Goal: Task Accomplishment & Management: Complete application form

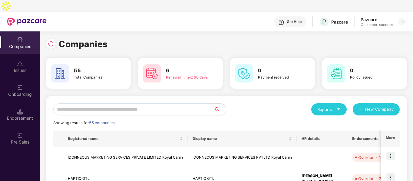
click at [85, 104] on input "text" at bounding box center [133, 110] width 161 height 12
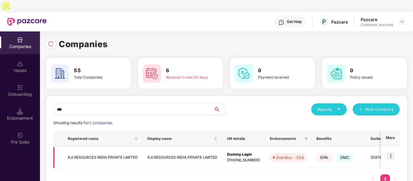
type input "***"
click at [390, 152] on img at bounding box center [390, 156] width 8 height 8
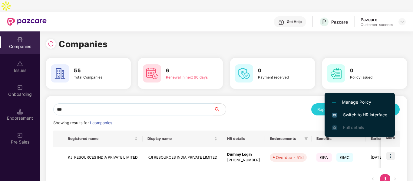
click at [339, 111] on li "Switch to HR interface" at bounding box center [360, 115] width 70 height 13
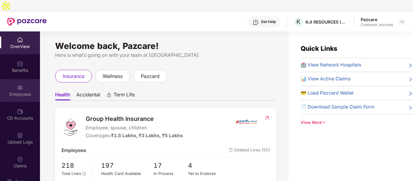
click at [12, 79] on div "Employees" at bounding box center [20, 90] width 40 height 23
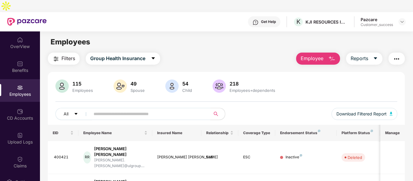
click at [144, 110] on input "text" at bounding box center [148, 114] width 109 height 9
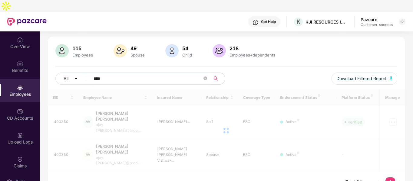
scroll to position [19, 0]
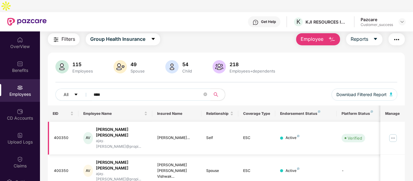
type input "****"
click at [393, 134] on img at bounding box center [393, 139] width 10 height 10
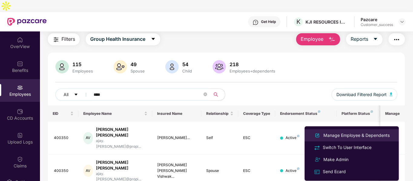
click at [333, 133] on div "Manage Employee & Dependents" at bounding box center [356, 135] width 69 height 7
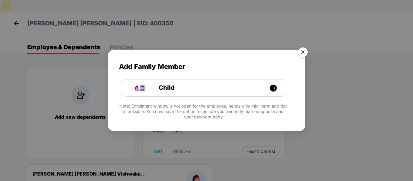
click at [302, 47] on img "Close" at bounding box center [302, 53] width 17 height 17
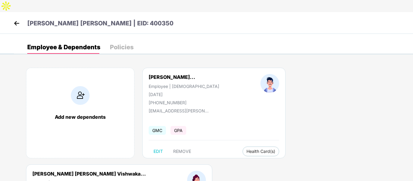
click at [9, 12] on div "Ajay Kumar Vishwakarma | EID: 400350" at bounding box center [206, 23] width 413 height 22
click at [14, 19] on img at bounding box center [16, 23] width 9 height 9
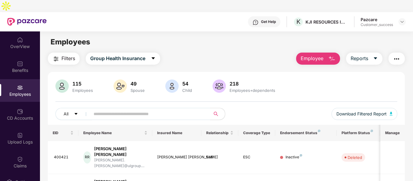
click at [200, 108] on div "All Download Filtered Report" at bounding box center [226, 116] width 342 height 17
click at [194, 110] on input "text" at bounding box center [148, 114] width 109 height 9
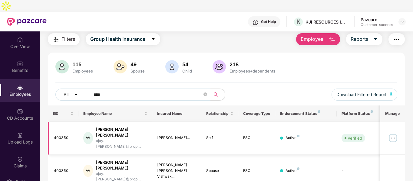
type input "****"
click at [395, 134] on img at bounding box center [393, 139] width 10 height 10
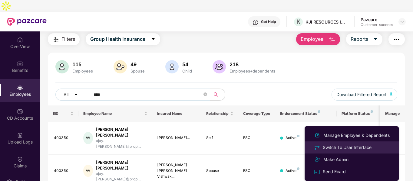
click at [332, 147] on div "Switch To User Interface" at bounding box center [347, 147] width 51 height 7
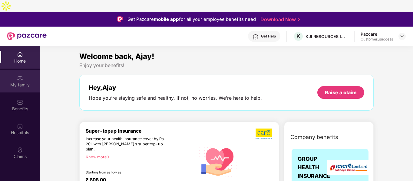
click at [20, 82] on div "My family" at bounding box center [20, 85] width 40 height 6
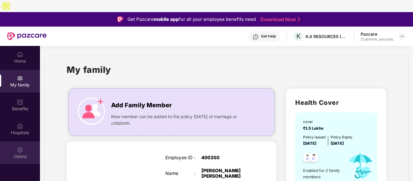
click at [5, 142] on div "Claims" at bounding box center [20, 153] width 40 height 23
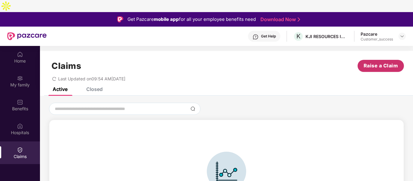
click at [383, 62] on span "Raise a Claim" at bounding box center [381, 66] width 35 height 8
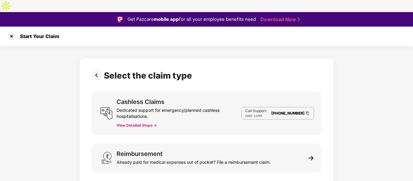
scroll to position [15, 0]
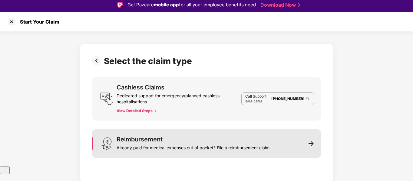
click at [200, 143] on div "Already paid for medical expenses out of pocket? File a reimbursement claim." at bounding box center [194, 147] width 154 height 8
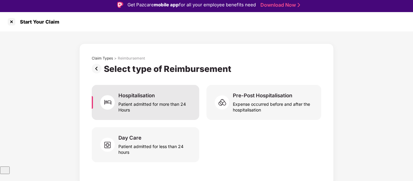
click at [165, 92] on div "Hospitalisation Patient admitted for more than 24 Hours" at bounding box center [155, 102] width 74 height 21
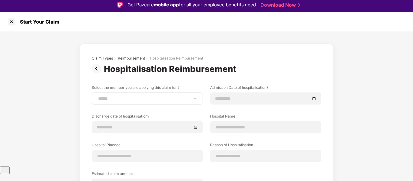
click at [163, 93] on div "**********" at bounding box center [147, 99] width 111 height 12
click at [141, 96] on select "**********" at bounding box center [147, 98] width 101 height 5
select select "**********"
click at [97, 96] on select "**********" at bounding box center [147, 98] width 101 height 5
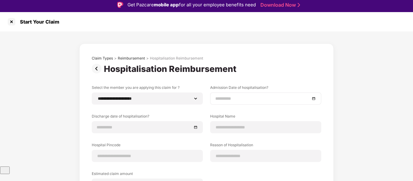
click at [236, 93] on div at bounding box center [265, 99] width 111 height 12
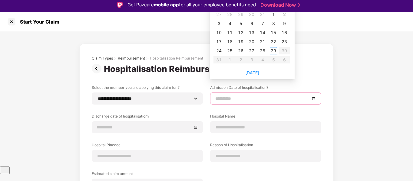
click at [233, 95] on input at bounding box center [262, 98] width 95 height 7
type input "**********"
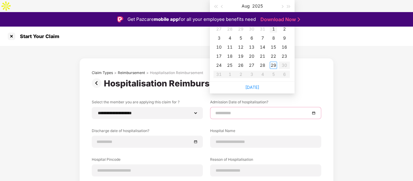
type input "**********"
click at [112, 27] on div "Start Your Claim" at bounding box center [206, 36] width 413 height 19
type input "**********"
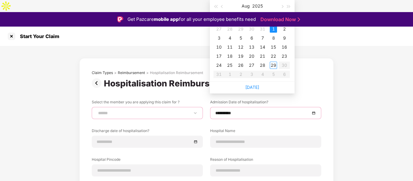
click at [178, 111] on select "**********" at bounding box center [147, 113] width 101 height 5
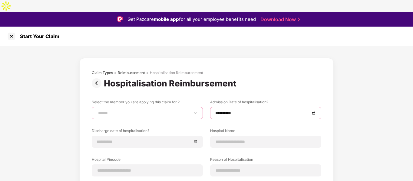
select select "**********"
click at [97, 111] on select "**********" at bounding box center [147, 113] width 101 height 5
click at [249, 110] on input "**********" at bounding box center [262, 113] width 95 height 7
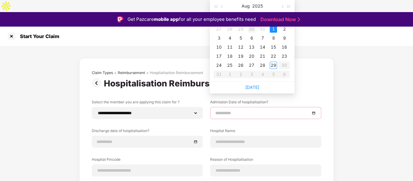
click at [248, 29] on div "30" at bounding box center [251, 28] width 7 height 7
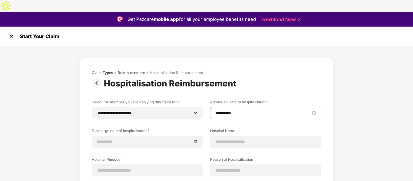
click at [232, 110] on input "**********" at bounding box center [262, 113] width 95 height 7
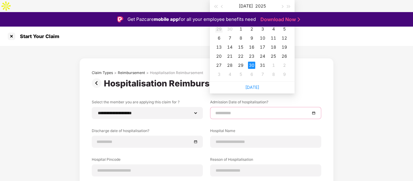
click at [217, 30] on div "29" at bounding box center [218, 28] width 7 height 7
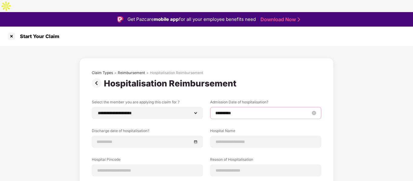
click at [236, 110] on input "**********" at bounding box center [262, 113] width 95 height 7
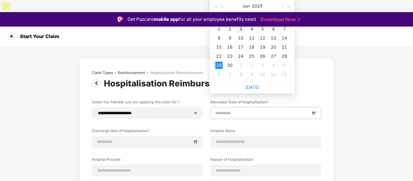
click at [241, 30] on div "3" at bounding box center [240, 28] width 7 height 7
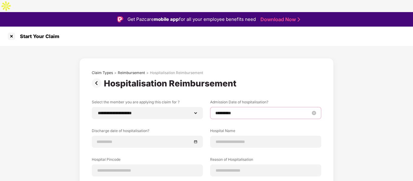
click at [229, 110] on input "**********" at bounding box center [262, 113] width 95 height 7
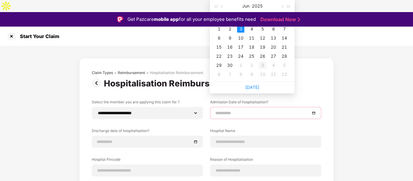
type input "**********"
click at [267, 66] on td "3" at bounding box center [262, 65] width 11 height 9
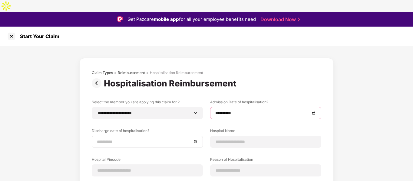
click at [142, 139] on input at bounding box center [144, 142] width 95 height 7
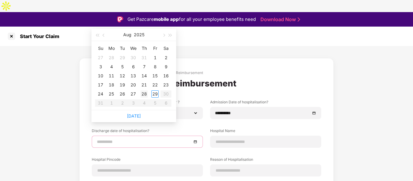
type input "**********"
click at [122, 67] on div "5" at bounding box center [122, 66] width 7 height 7
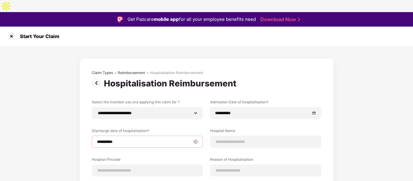
click at [141, 139] on input "**********" at bounding box center [144, 142] width 95 height 7
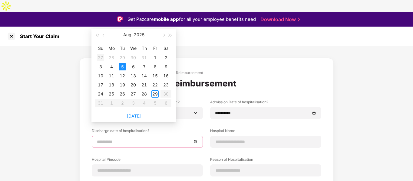
click at [99, 59] on div "27" at bounding box center [100, 57] width 7 height 7
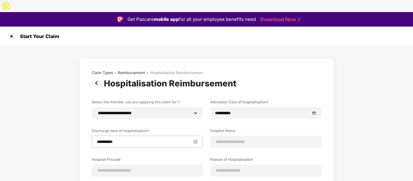
click at [118, 139] on input "**********" at bounding box center [144, 142] width 95 height 7
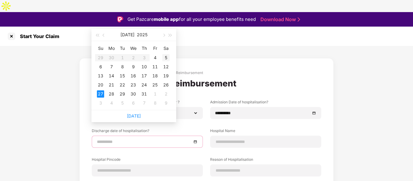
type input "**********"
click at [164, 60] on div "5" at bounding box center [165, 57] width 7 height 7
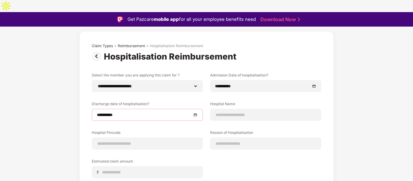
scroll to position [27, 0]
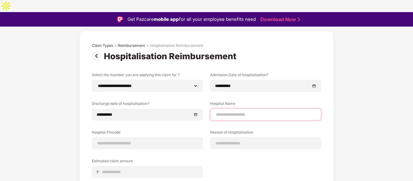
click at [226, 112] on input at bounding box center [265, 115] width 101 height 6
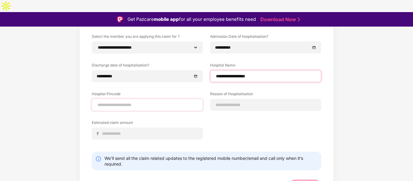
type input "**********"
click at [175, 102] on input at bounding box center [147, 105] width 101 height 6
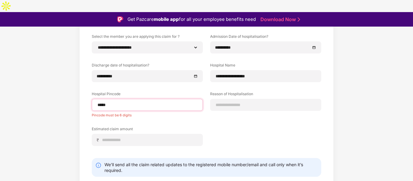
type input "******"
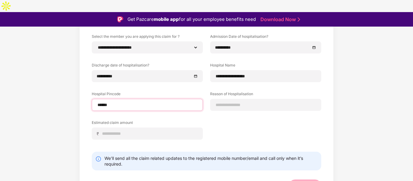
select select "*****"
select select "**********"
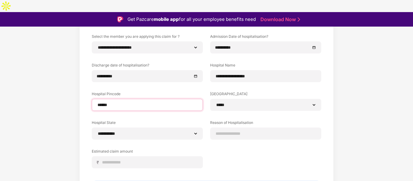
scroll to position [88, 0]
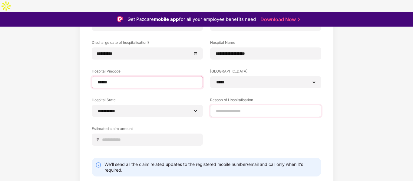
type input "******"
click at [236, 108] on input at bounding box center [265, 111] width 101 height 6
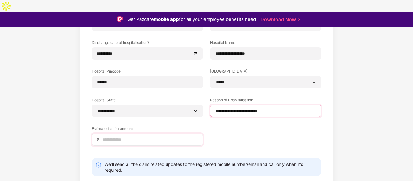
type input "**********"
click at [137, 137] on input at bounding box center [150, 140] width 96 height 6
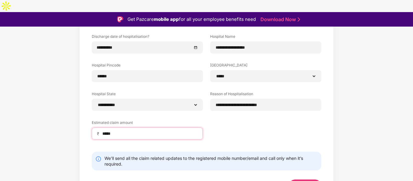
type input "*****"
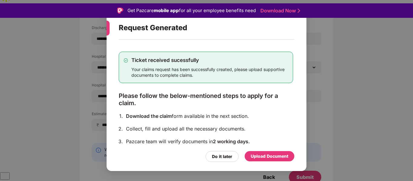
scroll to position [9, 0]
click at [271, 155] on div "Upload Document" at bounding box center [270, 156] width 38 height 7
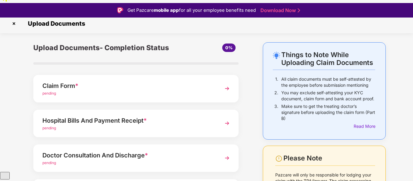
scroll to position [1, 0]
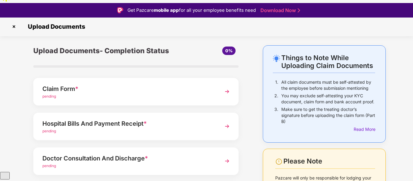
click at [123, 129] on div "pending" at bounding box center [127, 132] width 171 height 6
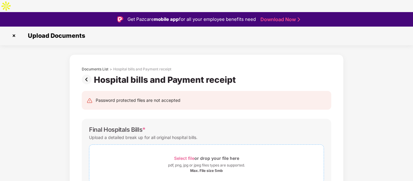
scroll to position [58, 0]
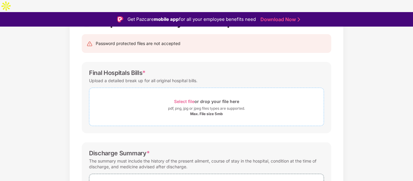
click at [192, 106] on div "pdf, png, jpg or jpeg files types are supported." at bounding box center [206, 109] width 77 height 6
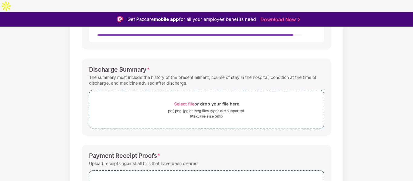
scroll to position [177, 0]
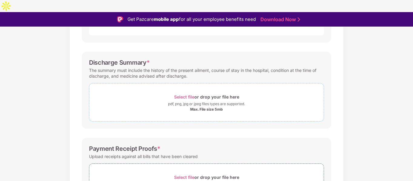
click at [171, 108] on div "Select file or drop your file here pdf, png, jpg or jpeg files types are suppor…" at bounding box center [206, 102] width 235 height 38
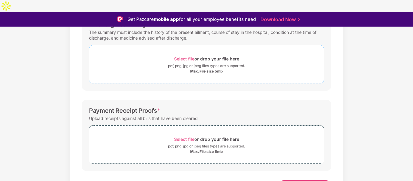
scroll to position [15, 0]
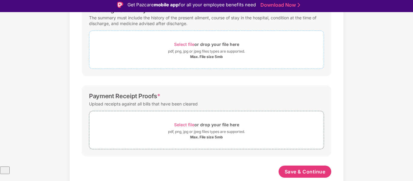
click at [181, 121] on div "Select file or drop your file here" at bounding box center [206, 125] width 65 height 8
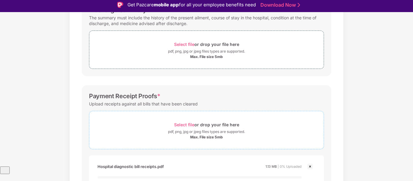
scroll to position [251, 0]
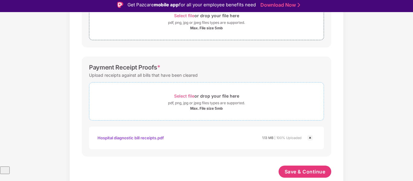
click at [227, 92] on div "Select file or drop your file here" at bounding box center [206, 96] width 65 height 8
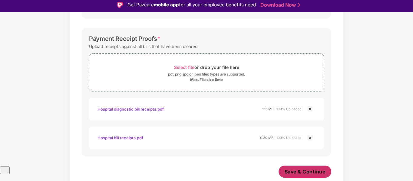
click at [298, 166] on button "Save & Continue" at bounding box center [305, 172] width 53 height 12
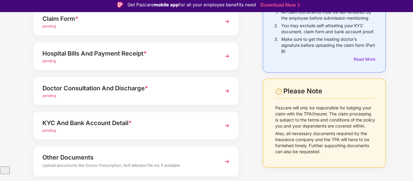
scroll to position [66, 0]
click at [180, 87] on div "Doctor Consultation And Discharge * pending" at bounding box center [135, 91] width 205 height 28
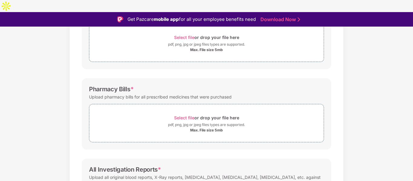
scroll to position [150, 0]
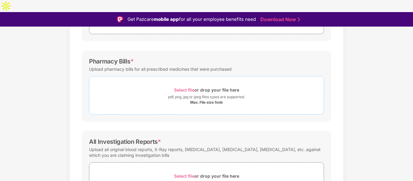
click at [208, 94] on div "pdf, png, jpg or jpeg files types are supported." at bounding box center [206, 97] width 77 height 6
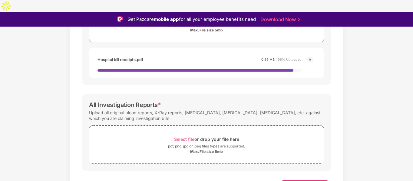
click at [180, 137] on span "Select file" at bounding box center [184, 139] width 20 height 5
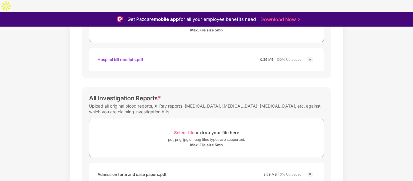
scroll to position [251, 0]
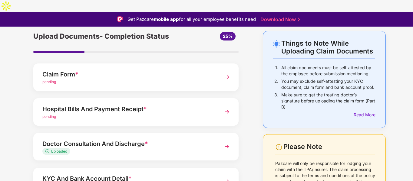
scroll to position [24, 0]
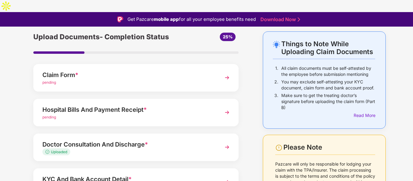
click at [137, 105] on div "Hospital Bills And Payment Receipt *" at bounding box center [127, 110] width 171 height 10
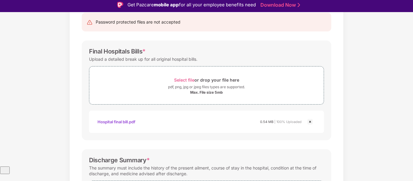
scroll to position [0, 0]
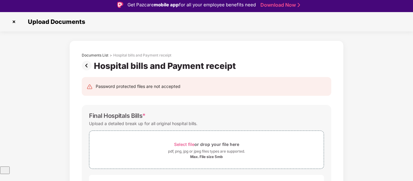
click at [87, 61] on img at bounding box center [88, 66] width 12 height 10
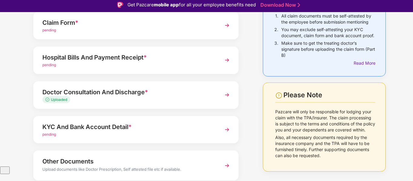
scroll to position [86, 0]
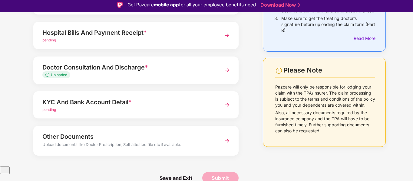
click at [123, 107] on div "pending" at bounding box center [127, 110] width 171 height 6
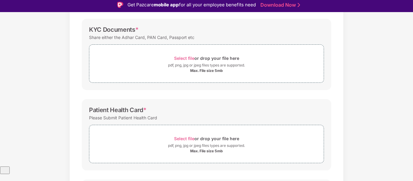
scroll to position [0, 0]
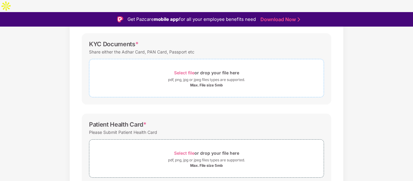
click at [186, 70] on span "Select file" at bounding box center [184, 72] width 20 height 5
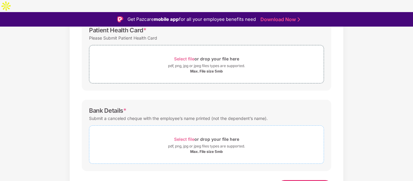
click at [177, 137] on span "Select file" at bounding box center [184, 139] width 20 height 5
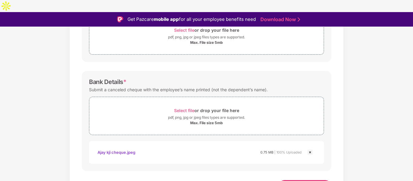
scroll to position [238, 0]
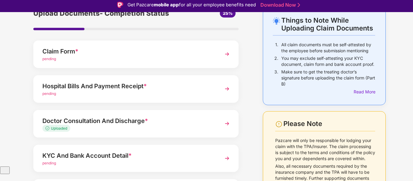
scroll to position [36, 0]
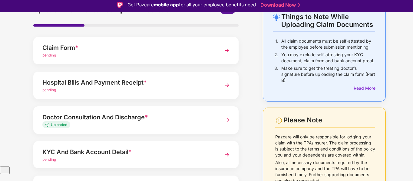
click at [189, 78] on div "Hospital Bills And Payment Receipt *" at bounding box center [127, 83] width 171 height 10
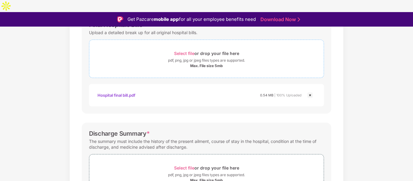
scroll to position [0, 0]
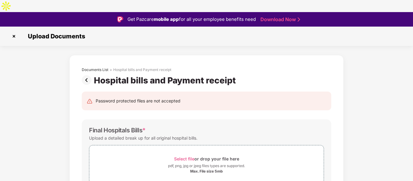
click at [84, 75] on img at bounding box center [88, 80] width 12 height 10
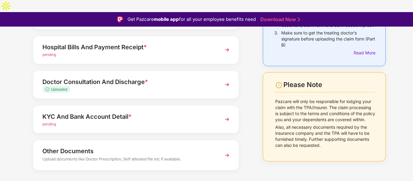
scroll to position [15, 0]
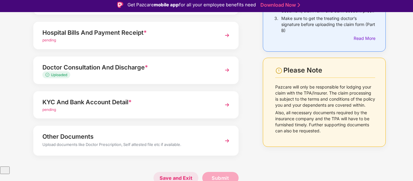
click at [181, 172] on span "Save and Exit" at bounding box center [176, 178] width 45 height 12
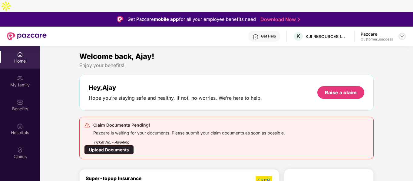
click at [401, 34] on img at bounding box center [402, 36] width 5 height 5
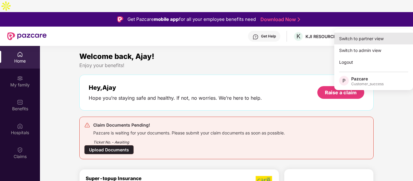
click at [377, 37] on div "Switch to partner view" at bounding box center [373, 39] width 79 height 12
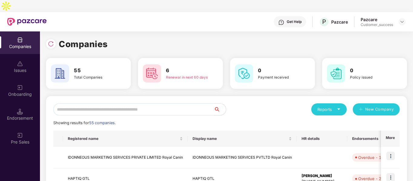
click at [132, 104] on input "text" at bounding box center [133, 110] width 161 height 12
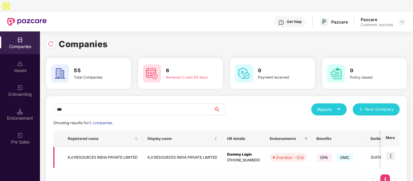
type input "***"
click at [390, 152] on img at bounding box center [390, 156] width 8 height 8
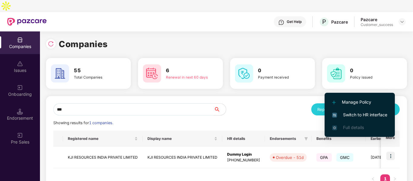
click at [353, 114] on span "Switch to HR interface" at bounding box center [359, 115] width 55 height 7
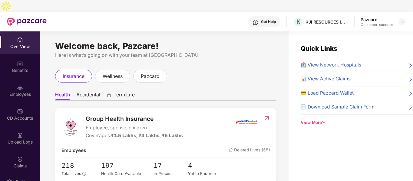
click at [24, 79] on div "Employees" at bounding box center [20, 90] width 40 height 23
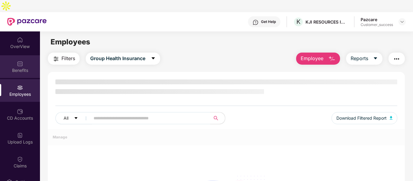
click at [23, 68] on div "Benefits" at bounding box center [20, 71] width 40 height 6
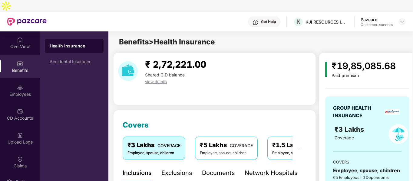
click at [213, 169] on div "Documents" at bounding box center [218, 173] width 33 height 9
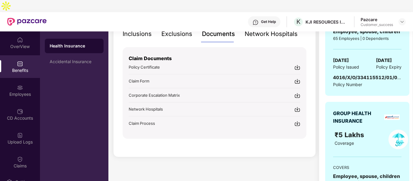
scroll to position [140, 0]
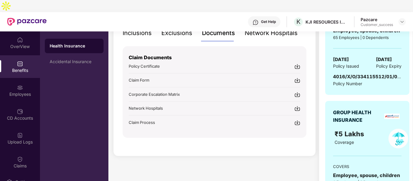
click at [296, 78] on img at bounding box center [297, 81] width 6 height 6
click at [30, 79] on div "Employees" at bounding box center [20, 90] width 40 height 23
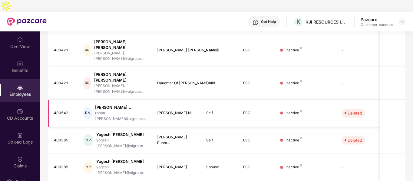
scroll to position [0, 0]
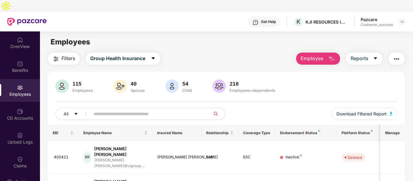
click at [133, 108] on div "All Download Filtered Report" at bounding box center [226, 116] width 342 height 17
click at [143, 110] on input "text" at bounding box center [148, 114] width 109 height 9
type input "****"
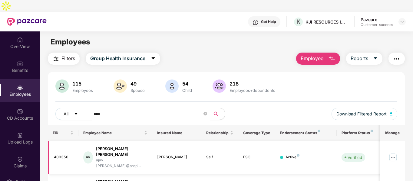
scroll to position [19, 0]
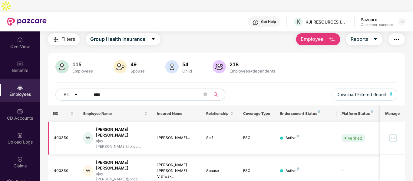
click at [392, 134] on img at bounding box center [393, 139] width 10 height 10
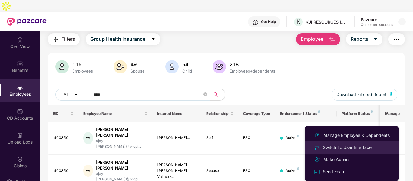
click at [331, 148] on div "Switch To User Interface" at bounding box center [347, 147] width 51 height 7
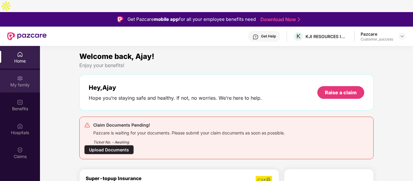
click at [26, 80] on div "My family" at bounding box center [20, 81] width 40 height 23
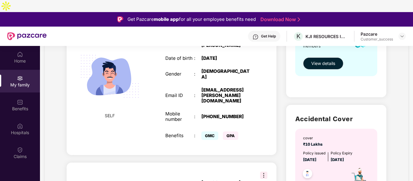
scroll to position [129, 0]
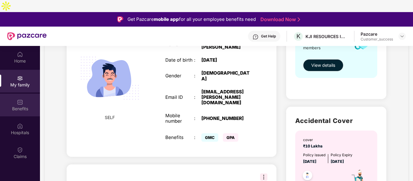
click at [23, 106] on div "Benefits" at bounding box center [20, 109] width 40 height 6
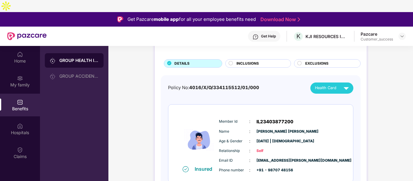
scroll to position [24, 0]
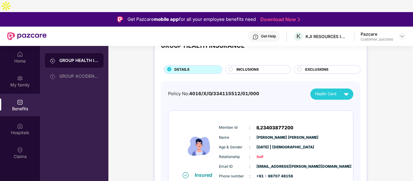
click at [350, 89] on img at bounding box center [346, 94] width 11 height 11
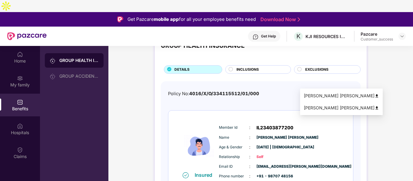
click at [375, 108] on img at bounding box center [377, 108] width 5 height 5
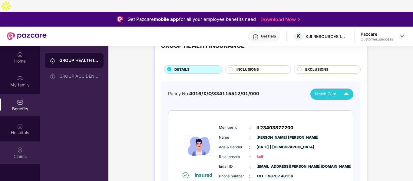
click at [25, 142] on div "Claims" at bounding box center [20, 153] width 40 height 23
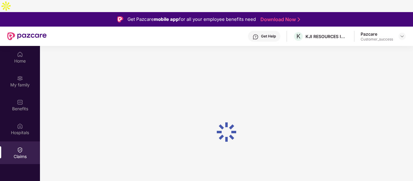
scroll to position [0, 0]
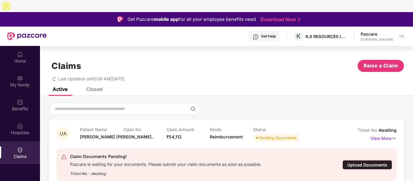
click at [354, 161] on div "Upload Documents" at bounding box center [368, 165] width 50 height 9
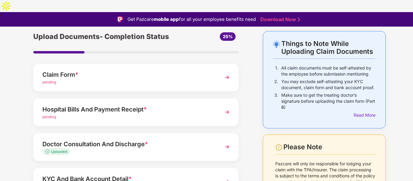
scroll to position [24, 0]
click at [167, 79] on div "pending" at bounding box center [127, 82] width 171 height 6
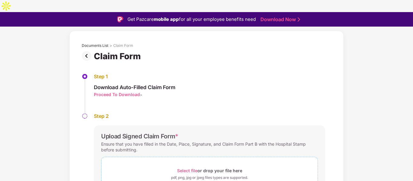
scroll to position [53, 0]
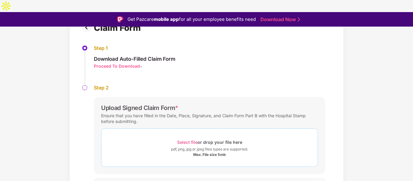
click at [169, 153] on div "Max. File size 5mb" at bounding box center [209, 155] width 216 height 5
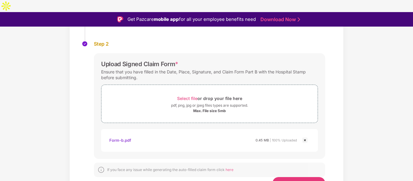
scroll to position [97, 0]
click at [287, 180] on span "Save & Continue" at bounding box center [299, 183] width 41 height 7
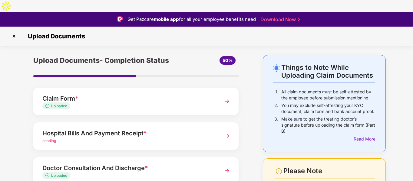
scroll to position [29, 0]
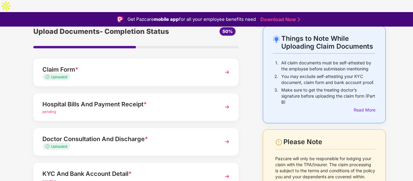
click at [194, 109] on div "pending" at bounding box center [127, 112] width 171 height 6
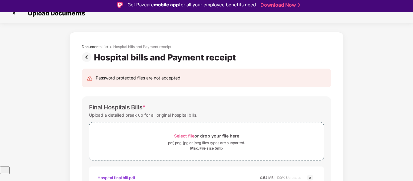
scroll to position [0, 0]
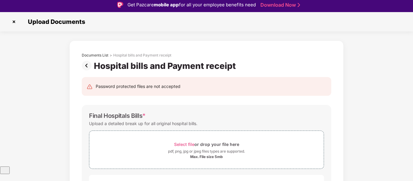
click at [86, 61] on img at bounding box center [88, 66] width 12 height 10
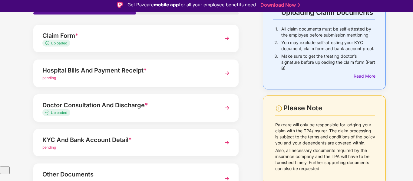
scroll to position [64, 0]
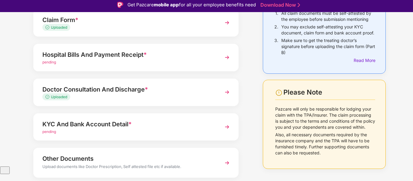
click at [182, 129] on div "pending" at bounding box center [127, 132] width 171 height 6
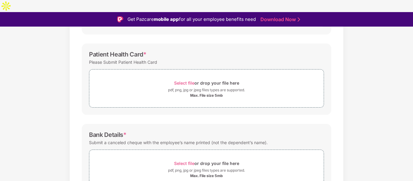
scroll to position [186, 0]
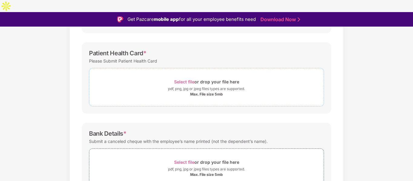
click at [181, 87] on span "Select file or drop your file here pdf, png, jpg or jpeg files types are suppor…" at bounding box center [206, 87] width 234 height 29
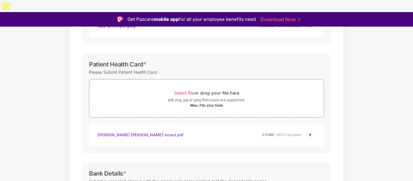
scroll to position [267, 0]
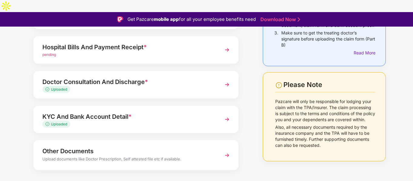
scroll to position [15, 0]
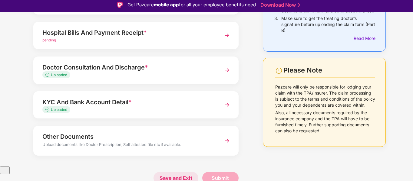
click at [176, 172] on span "Save and Exit" at bounding box center [176, 178] width 45 height 12
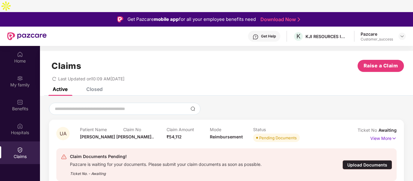
scroll to position [34, 0]
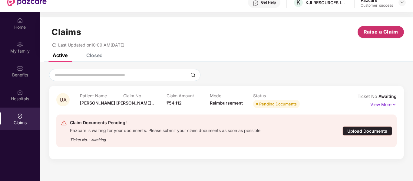
click at [373, 28] on span "Raise a Claim" at bounding box center [381, 32] width 35 height 8
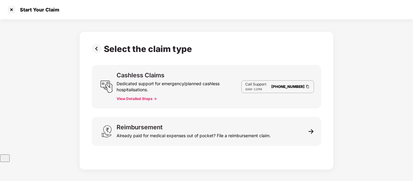
scroll to position [15, 0]
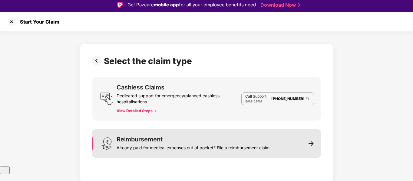
click at [177, 143] on div "Already paid for medical expenses out of pocket? File a reimbursement claim." at bounding box center [194, 147] width 154 height 8
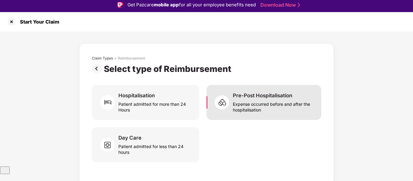
click at [248, 99] on div "Expense occurred before and after the hospitalisation" at bounding box center [273, 106] width 81 height 14
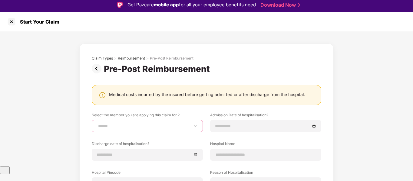
click at [154, 124] on select "**********" at bounding box center [147, 126] width 101 height 5
select select "**********"
click at [97, 124] on select "**********" at bounding box center [147, 126] width 101 height 5
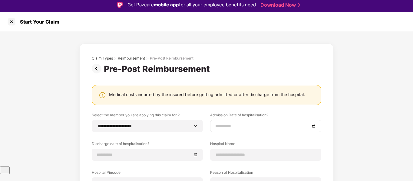
click at [230, 123] on input at bounding box center [262, 126] width 95 height 7
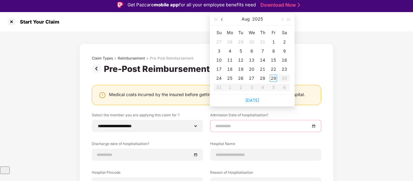
click at [223, 20] on span "button" at bounding box center [222, 19] width 3 height 3
click at [263, 41] on div "3" at bounding box center [262, 41] width 7 height 7
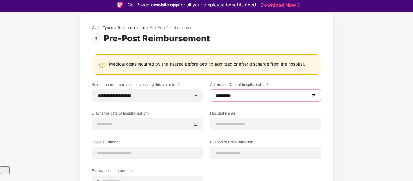
scroll to position [31, 0]
click at [167, 121] on input at bounding box center [144, 124] width 95 height 7
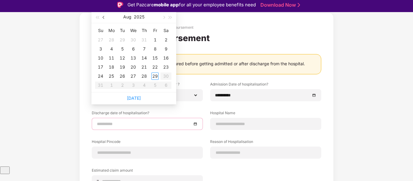
click at [104, 18] on span "button" at bounding box center [104, 17] width 3 height 3
click at [163, 42] on div "5" at bounding box center [165, 39] width 7 height 7
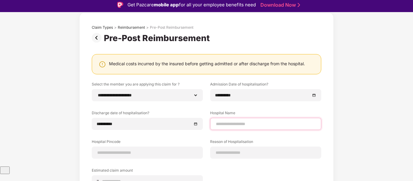
click at [248, 121] on input at bounding box center [265, 124] width 101 height 6
type input "**********"
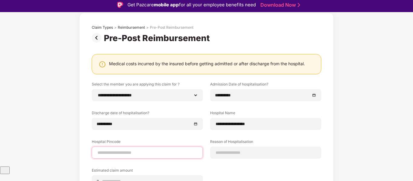
click at [153, 150] on input at bounding box center [147, 153] width 101 height 6
type input "******"
select select "*****"
select select "**********"
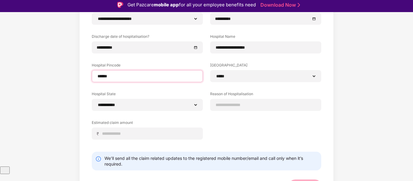
scroll to position [109, 0]
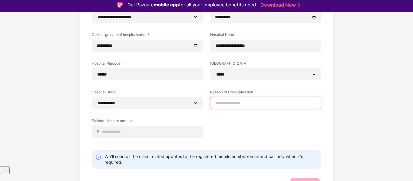
click at [230, 100] on input at bounding box center [265, 103] width 101 height 6
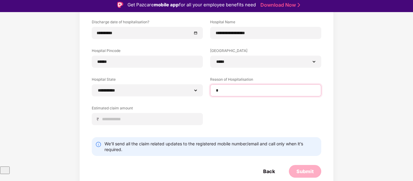
scroll to position [122, 0]
type input "**********"
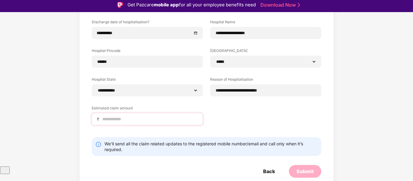
click at [147, 113] on div "₹" at bounding box center [147, 119] width 111 height 12
click at [138, 116] on input at bounding box center [150, 119] width 96 height 6
type input "*******"
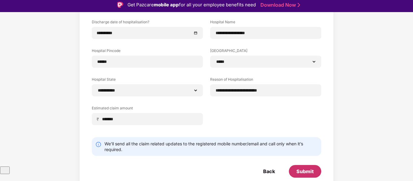
click at [309, 165] on div "Submit" at bounding box center [305, 171] width 32 height 13
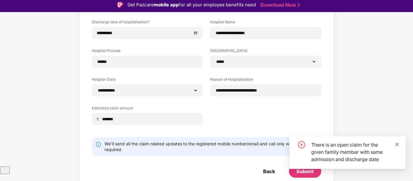
click at [397, 143] on icon "close" at bounding box center [397, 145] width 4 height 4
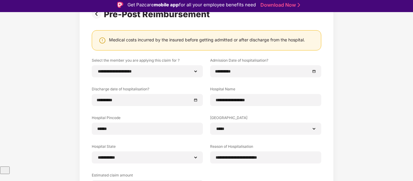
scroll to position [55, 0]
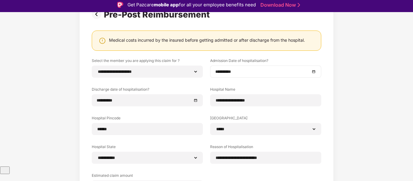
click at [260, 66] on div at bounding box center [265, 72] width 111 height 12
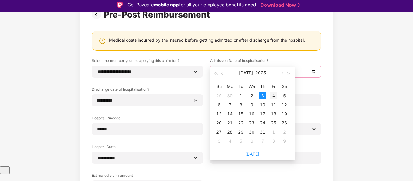
click at [270, 95] on div "4" at bounding box center [273, 95] width 7 height 7
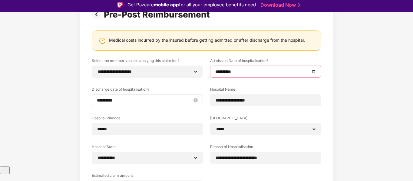
click at [122, 97] on input at bounding box center [144, 100] width 95 height 7
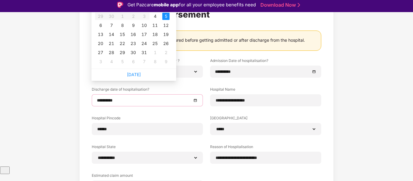
click at [340, 75] on div "**********" at bounding box center [206, 119] width 413 height 284
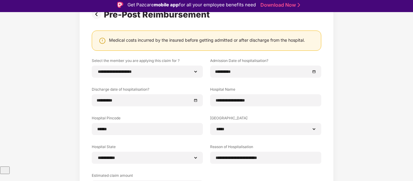
scroll to position [122, 0]
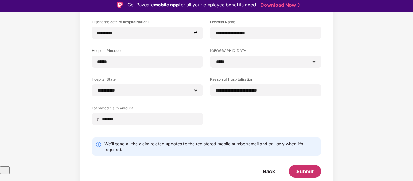
click at [311, 168] on div "Submit" at bounding box center [305, 171] width 17 height 7
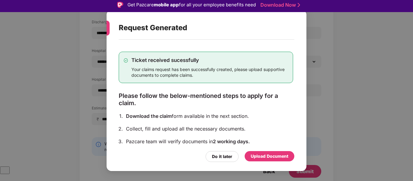
click at [270, 156] on div "Upload Document" at bounding box center [270, 156] width 38 height 7
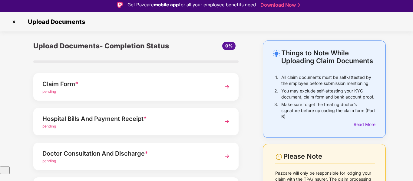
click at [153, 84] on div "Claim Form * pending" at bounding box center [135, 87] width 205 height 28
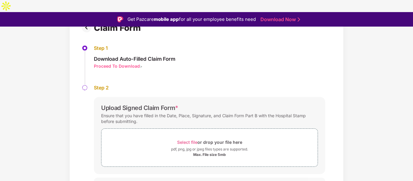
scroll to position [15, 0]
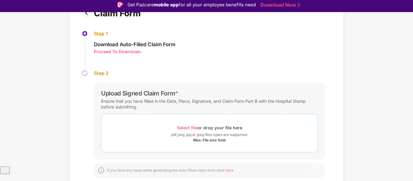
click at [177, 138] on div "Max. File size 5mb" at bounding box center [209, 140] width 216 height 5
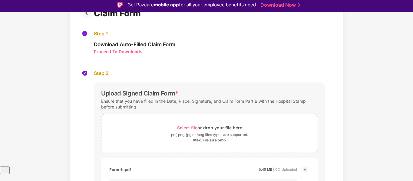
scroll to position [103, 0]
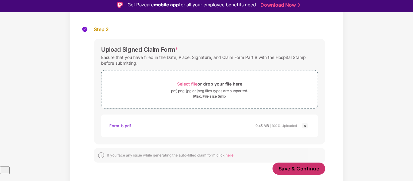
click at [298, 163] on button "Save & Continue" at bounding box center [299, 169] width 53 height 12
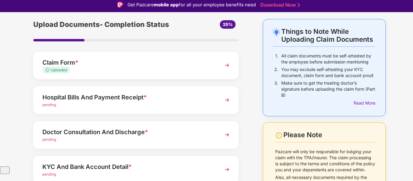
scroll to position [22, 0]
click at [151, 102] on div "pending" at bounding box center [127, 105] width 171 height 6
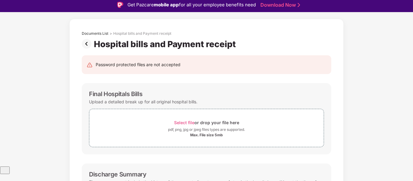
scroll to position [0, 0]
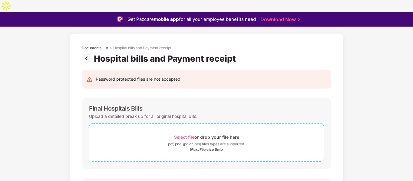
click at [145, 141] on div "pdf, png, jpg or jpeg files types are supported." at bounding box center [206, 144] width 234 height 6
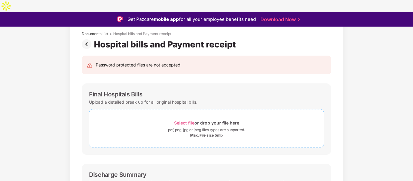
scroll to position [36, 0]
click at [147, 134] on div "Max. File size 5mb" at bounding box center [206, 136] width 234 height 5
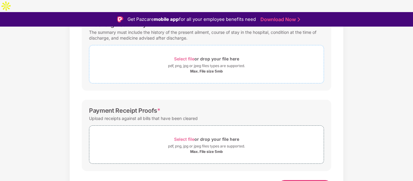
click at [166, 131] on span "Select file or drop your file here pdf, png, jpg or jpeg files types are suppor…" at bounding box center [206, 145] width 234 height 29
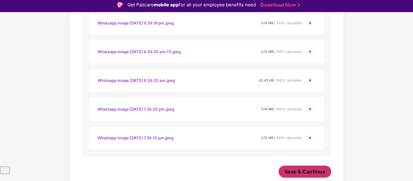
scroll to position [589, 0]
click at [300, 169] on span "Save & Continue" at bounding box center [305, 172] width 41 height 7
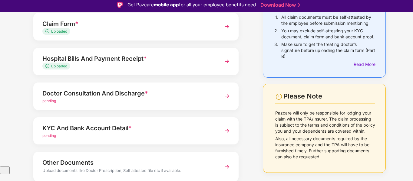
scroll to position [70, 0]
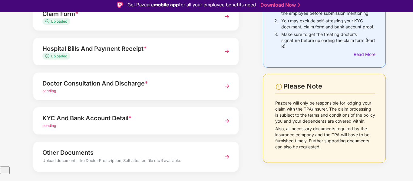
click at [171, 88] on div "pending" at bounding box center [127, 91] width 171 height 6
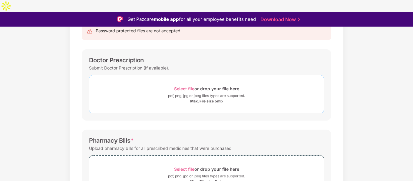
click at [201, 99] on div "Max. File size 5mb" at bounding box center [206, 101] width 33 height 5
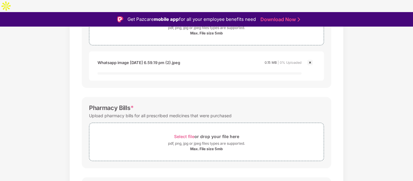
scroll to position [146, 0]
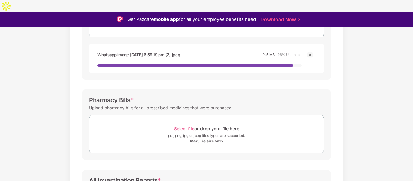
click at [164, 137] on div "Select file or drop your file here pdf, png, jpg or jpeg files types are suppor…" at bounding box center [206, 134] width 235 height 38
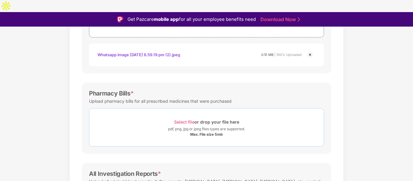
click at [166, 132] on div "Max. File size 5mb" at bounding box center [206, 134] width 234 height 5
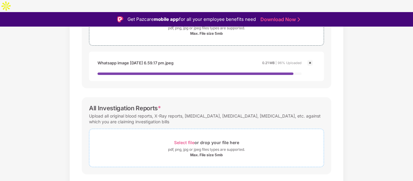
click at [159, 139] on div "Select file or drop your file here" at bounding box center [206, 143] width 234 height 8
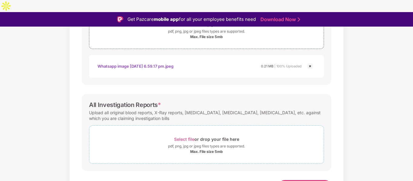
scroll to position [244, 0]
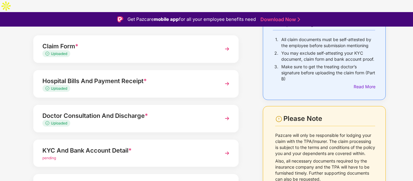
scroll to position [53, 0]
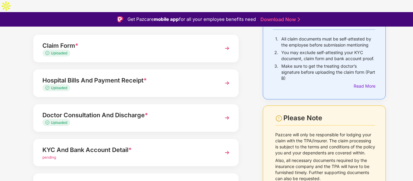
click at [158, 145] on div "KYC And Bank Account Detail *" at bounding box center [127, 150] width 171 height 10
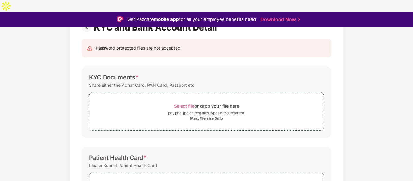
scroll to position [110, 0]
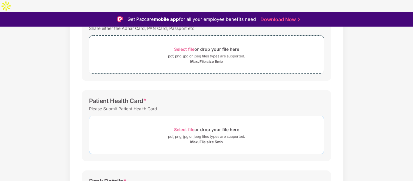
click at [185, 127] on span "Select file" at bounding box center [184, 129] width 20 height 5
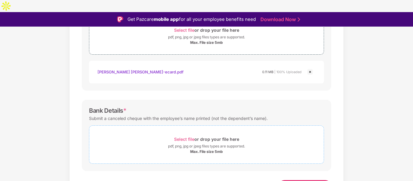
click at [146, 144] on div "pdf, png, jpg or jpeg files types are supported." at bounding box center [206, 147] width 234 height 6
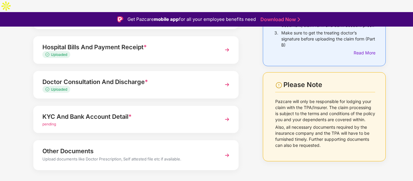
scroll to position [15, 0]
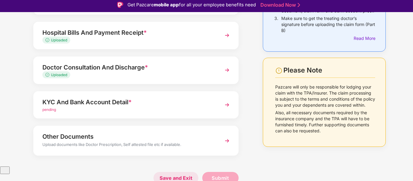
click at [175, 172] on span "Save and Exit" at bounding box center [176, 178] width 45 height 12
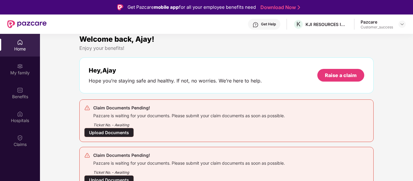
scroll to position [5, 0]
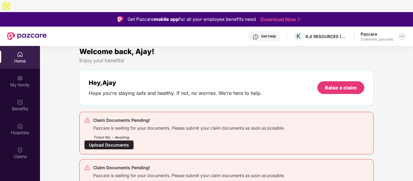
click at [402, 34] on img at bounding box center [402, 36] width 5 height 5
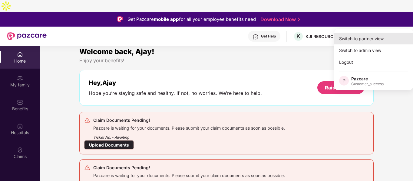
click at [348, 43] on div "Switch to partner view" at bounding box center [373, 39] width 79 height 12
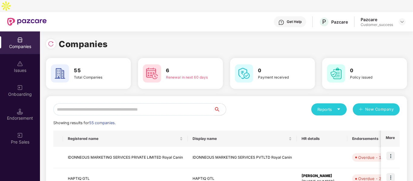
click at [169, 104] on input "text" at bounding box center [133, 110] width 161 height 12
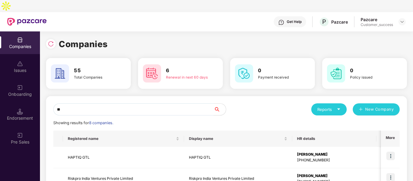
type input "*"
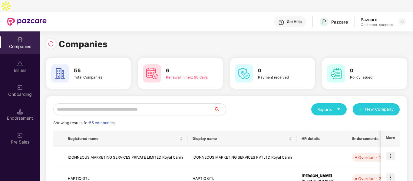
type input "*"
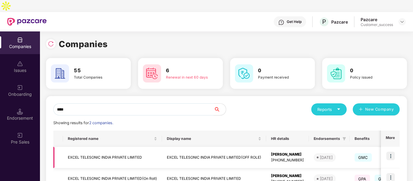
scroll to position [30, 0]
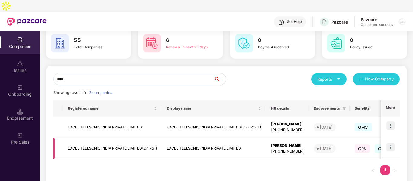
type input "****"
click at [393, 143] on img at bounding box center [390, 147] width 8 height 8
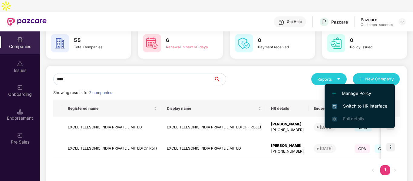
click at [343, 104] on span "Switch to HR interface" at bounding box center [359, 106] width 55 height 7
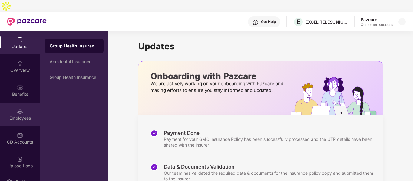
click at [20, 109] on img at bounding box center [20, 112] width 6 height 6
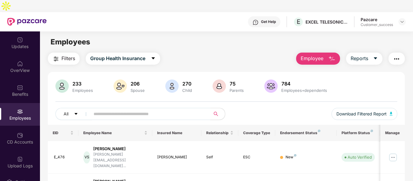
click at [113, 110] on input "text" at bounding box center [148, 114] width 109 height 9
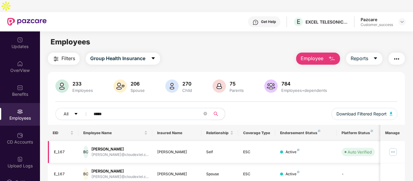
scroll to position [58, 0]
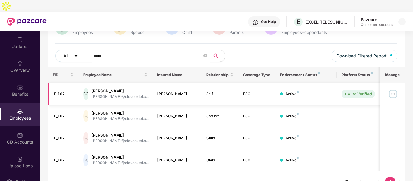
type input "*****"
click at [392, 89] on img at bounding box center [393, 94] width 10 height 10
